Goal: Navigation & Orientation: Find specific page/section

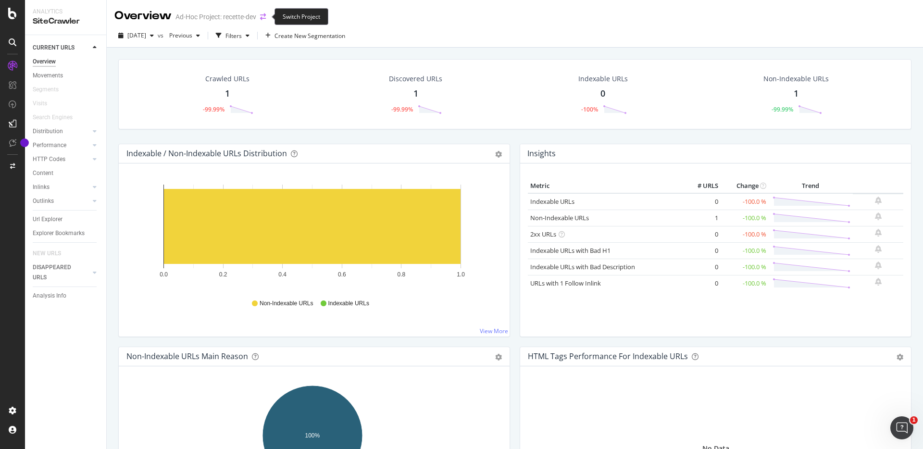
click at [264, 16] on icon "arrow-right-arrow-left" at bounding box center [263, 16] width 6 height 7
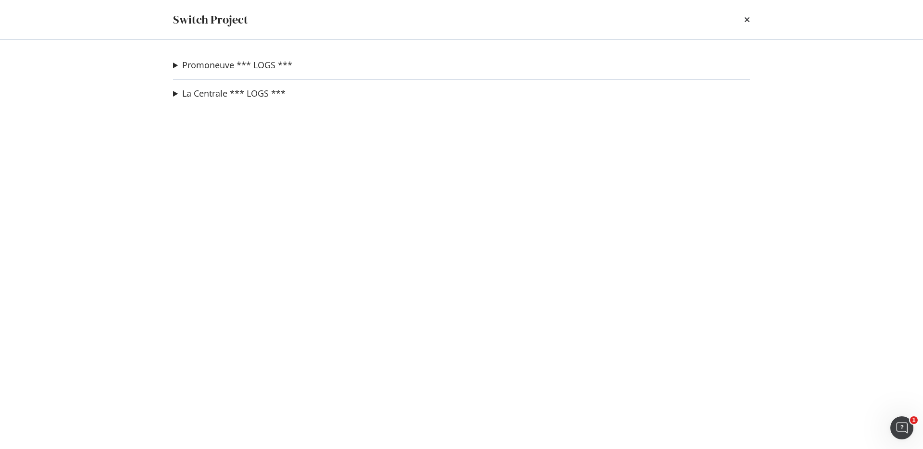
click at [177, 65] on summary "Promoneuve *** LOGS ***" at bounding box center [232, 65] width 119 height 12
click at [213, 86] on link "recette-dev" at bounding box center [207, 84] width 53 height 10
